Goal: Task Accomplishment & Management: Use online tool/utility

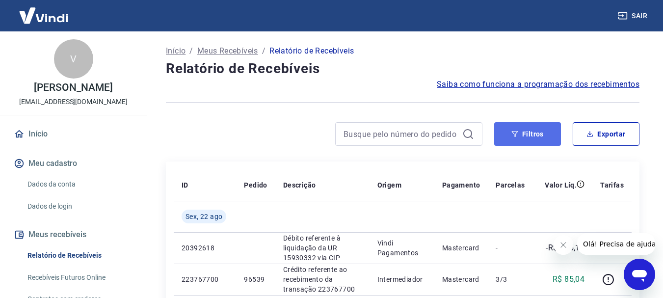
click at [537, 132] on button "Filtros" at bounding box center [527, 134] width 67 height 24
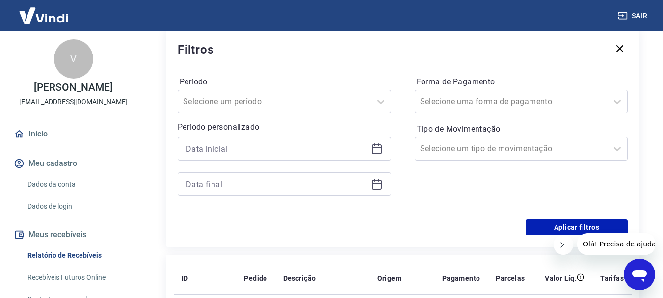
scroll to position [147, 0]
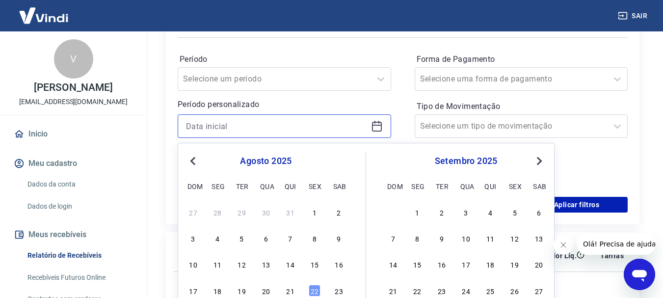
click at [239, 124] on input at bounding box center [276, 126] width 181 height 15
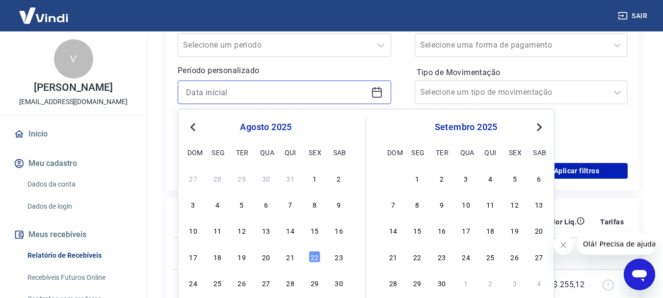
scroll to position [196, 0]
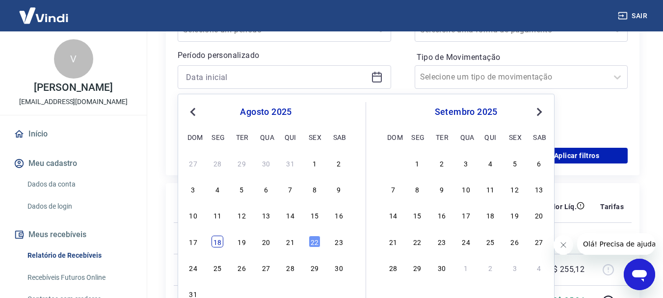
click at [215, 244] on div "18" at bounding box center [218, 242] width 12 height 12
type input "[DATE]"
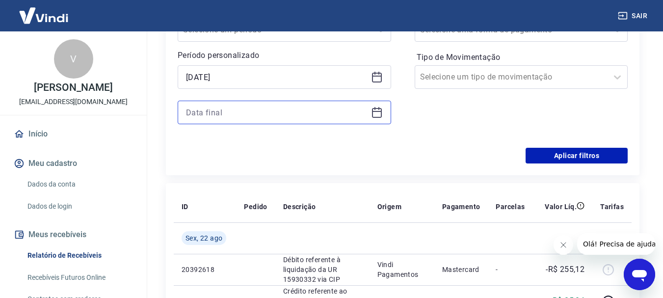
click at [231, 110] on input at bounding box center [276, 112] width 181 height 15
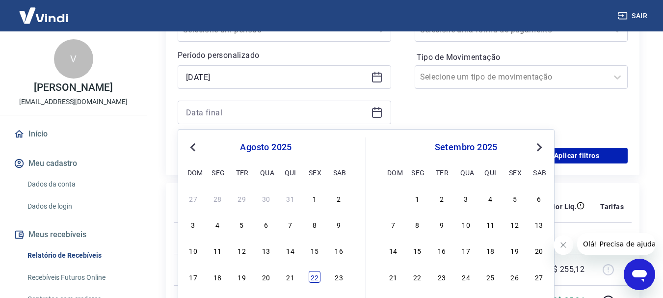
click at [317, 273] on div "22" at bounding box center [315, 277] width 12 height 12
type input "[DATE]"
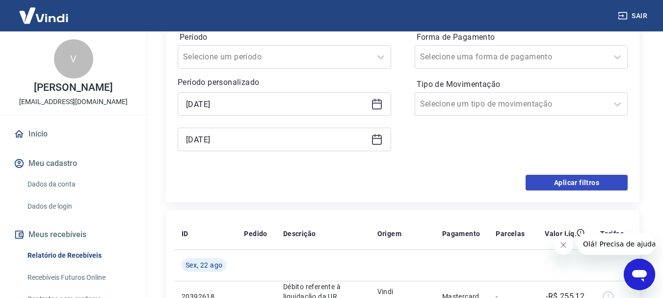
scroll to position [147, 0]
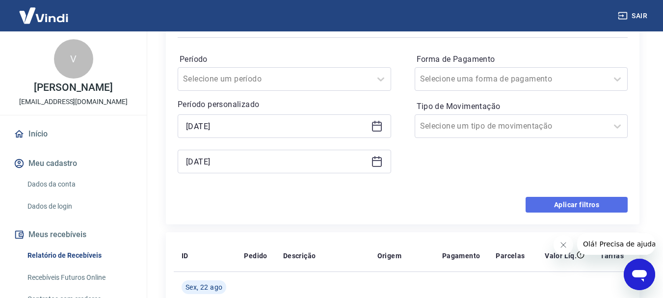
click at [570, 206] on button "Aplicar filtros" at bounding box center [577, 205] width 102 height 16
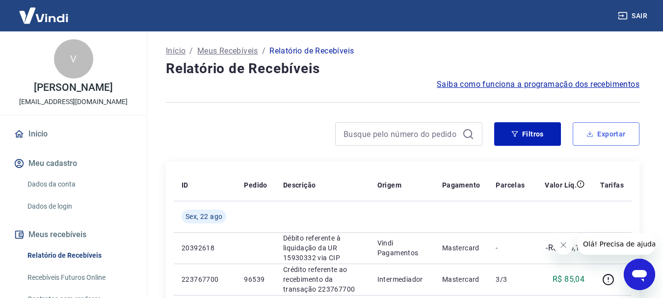
click at [615, 135] on button "Exportar" at bounding box center [606, 134] width 67 height 24
type input "[DATE]"
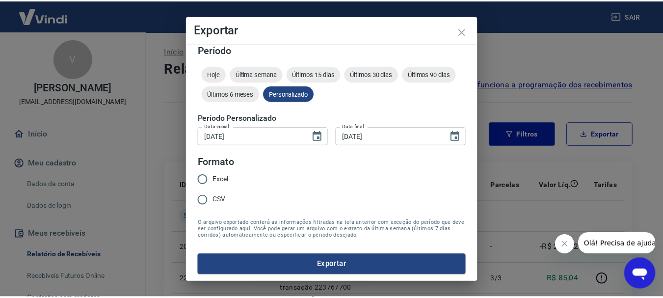
scroll to position [8, 0]
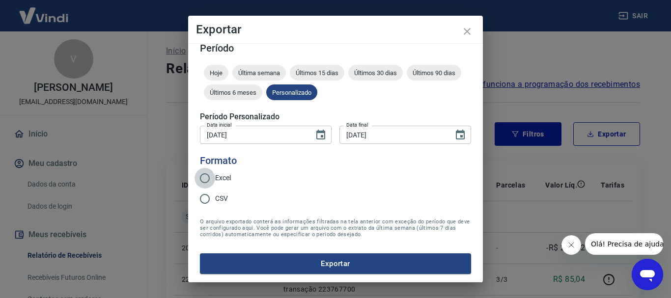
click at [200, 176] on input "Excel" at bounding box center [204, 178] width 21 height 21
radio input "true"
click at [324, 264] on button "Exportar" at bounding box center [335, 263] width 271 height 21
